Goal: Go to known website: Access a specific website the user already knows

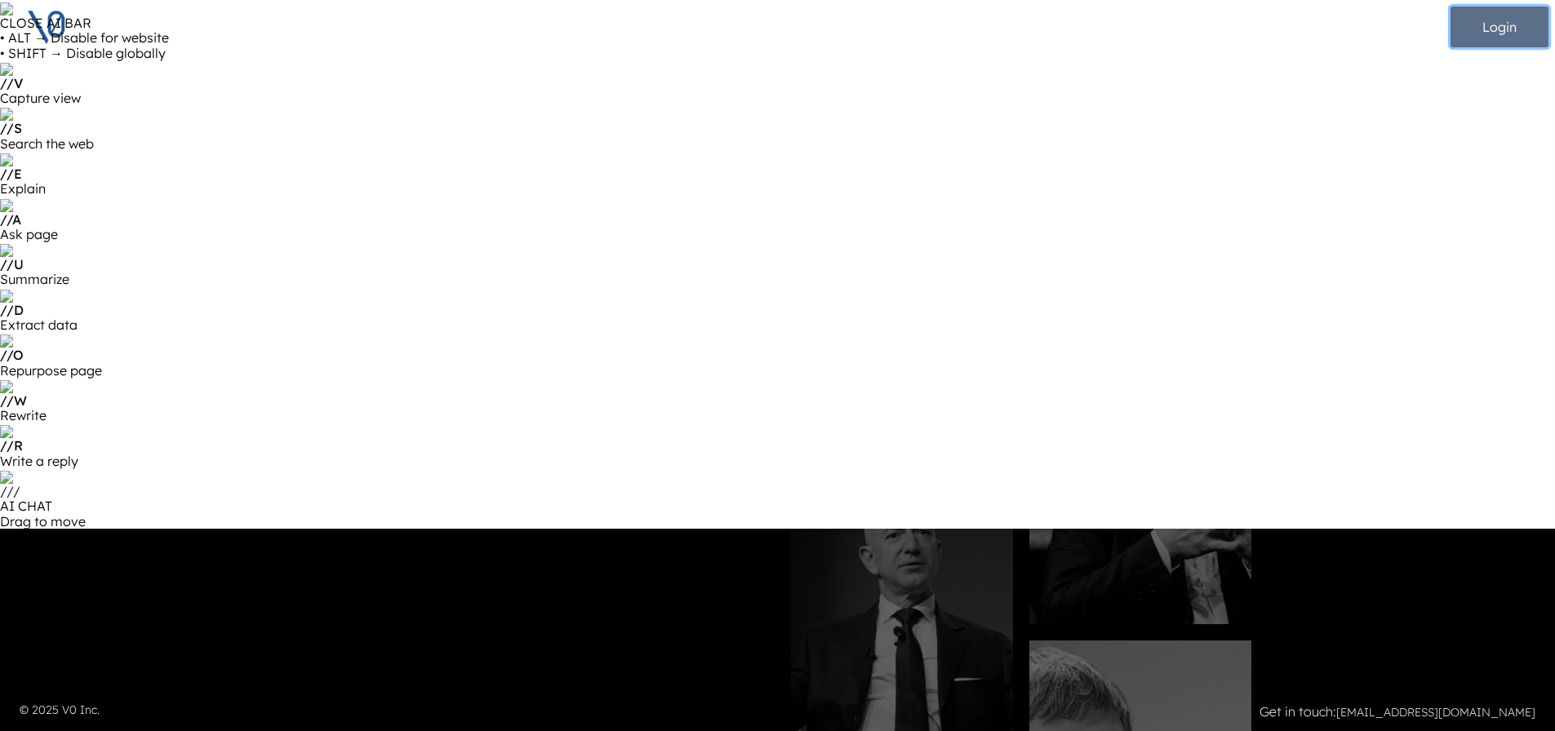
click at [1531, 29] on button "Login" at bounding box center [1500, 27] width 98 height 41
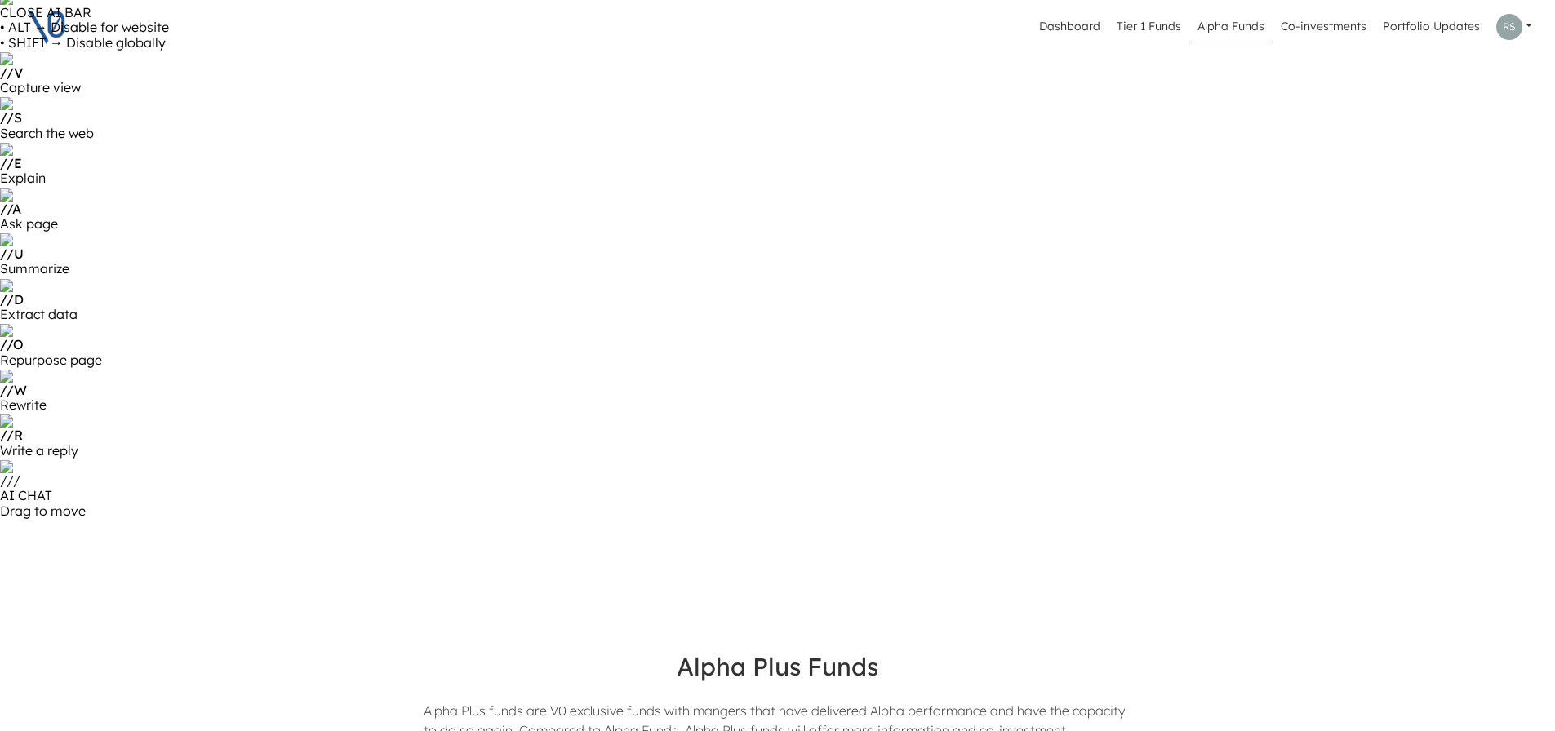
scroll to position [7, 0]
